Goal: Check status

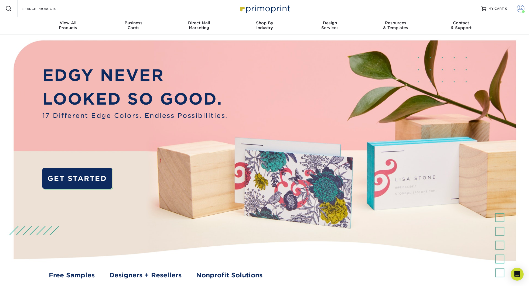
click at [514, 10] on link "Account" at bounding box center [520, 8] width 17 height 17
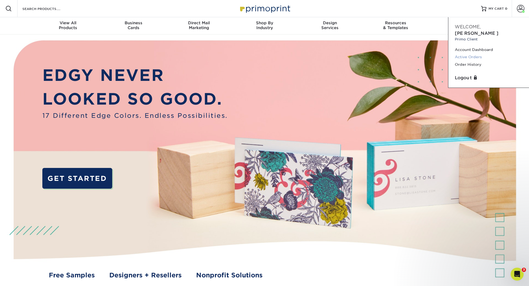
click at [467, 53] on link "Active Orders" at bounding box center [489, 56] width 68 height 7
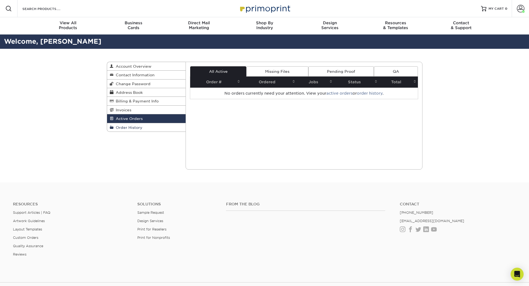
click at [132, 131] on link "Order History" at bounding box center [146, 127] width 79 height 8
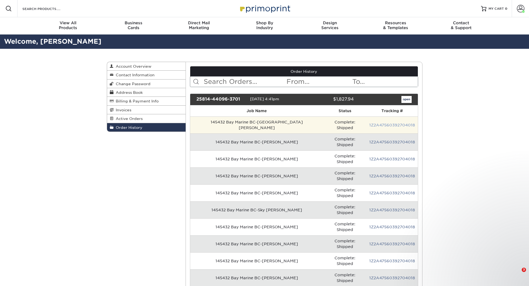
click at [384, 123] on link "1Z2A47560392704018" at bounding box center [392, 125] width 46 height 4
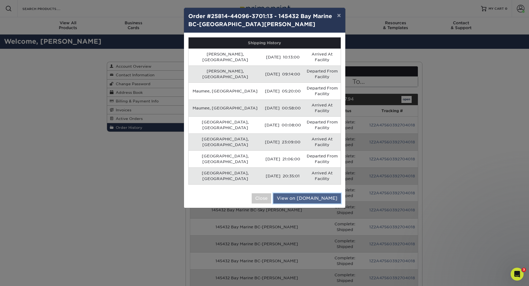
click at [321, 193] on link "View on [DOMAIN_NAME]" at bounding box center [307, 198] width 68 height 10
